Goal: Answer question/provide support: Share knowledge or assist other users

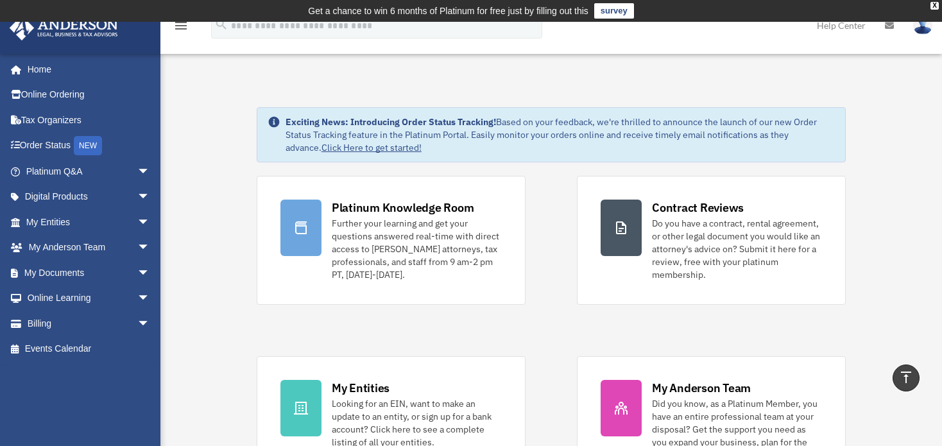
scroll to position [449, 0]
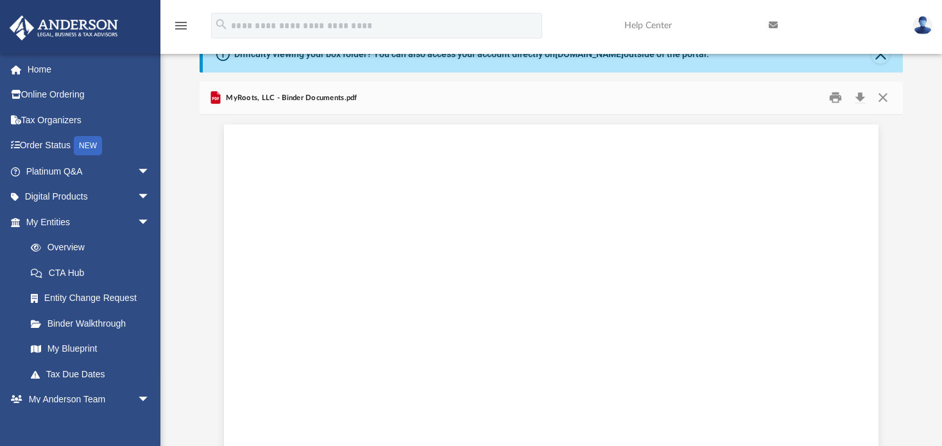
scroll to position [1733, 0]
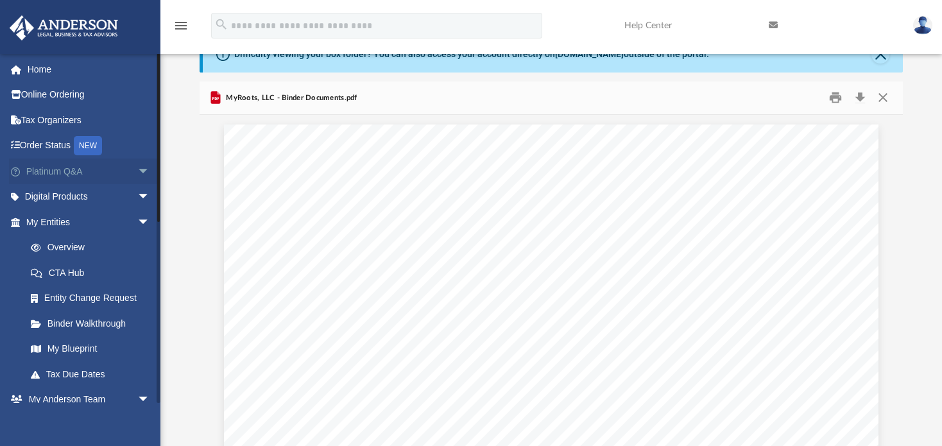
click at [58, 175] on link "Platinum Q&A arrow_drop_down" at bounding box center [89, 172] width 160 height 26
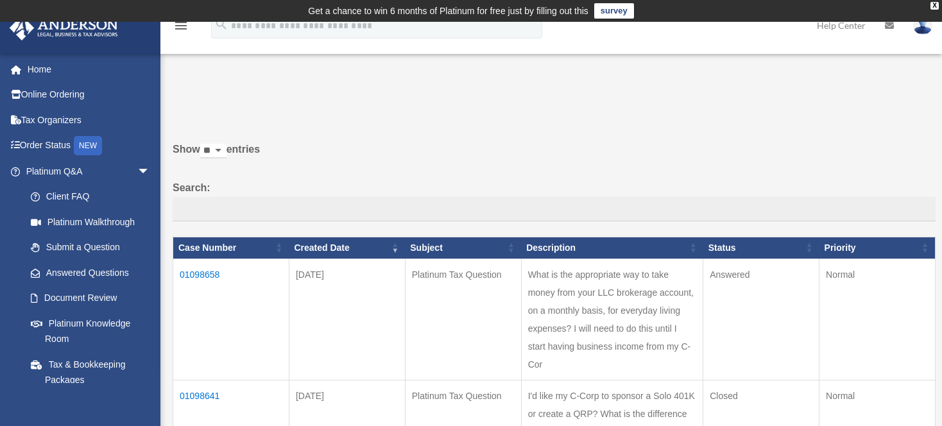
click at [212, 274] on td "01098658" at bounding box center [231, 319] width 116 height 121
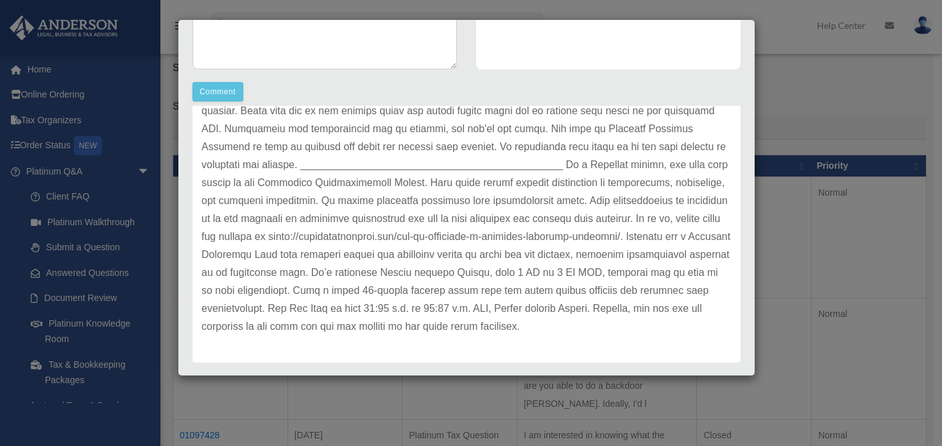
scroll to position [142, 0]
click at [412, 259] on p at bounding box center [467, 192] width 530 height 288
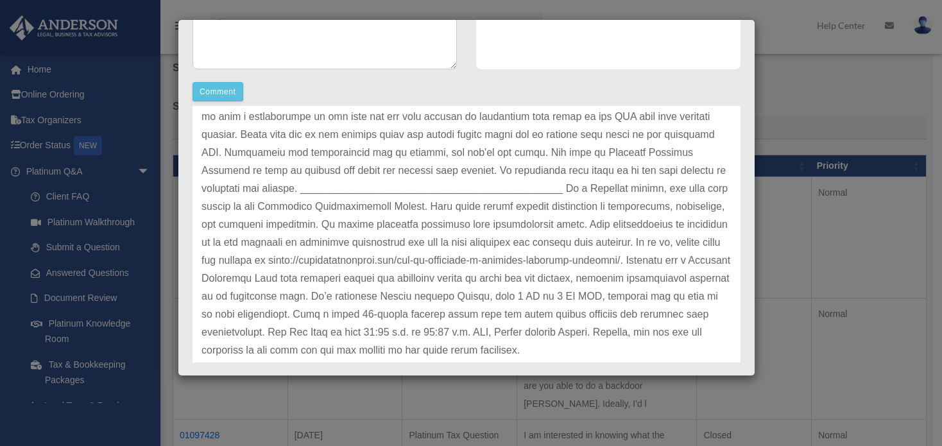
scroll to position [102, 0]
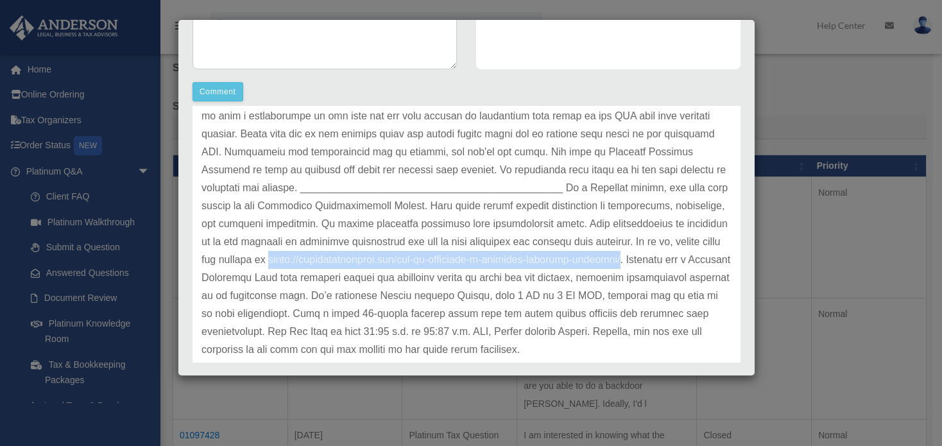
copy p "[URL][DOMAIN_NAME]"
